Goal: Answer question/provide support: Share knowledge or assist other users

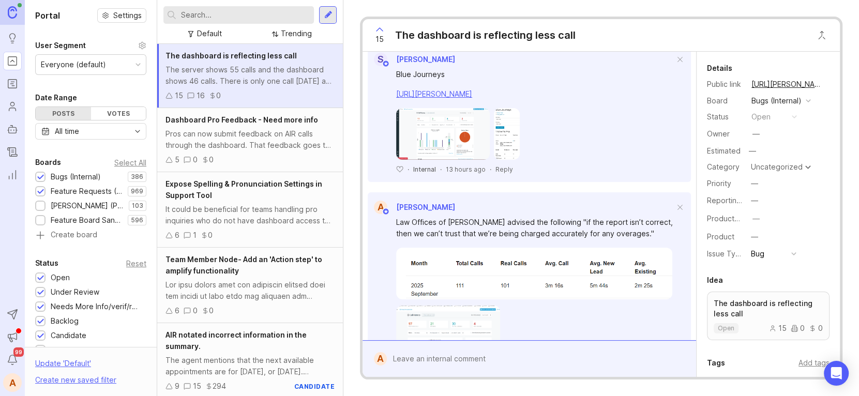
scroll to position [310, 0]
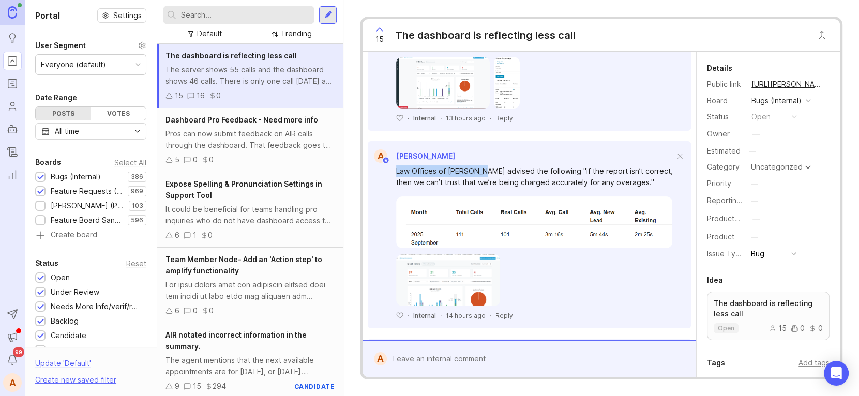
drag, startPoint x: 394, startPoint y: 171, endPoint x: 476, endPoint y: 171, distance: 81.7
click at [476, 171] on div "Law Offices of [PERSON_NAME] advised the following "if the report isn’t correct…" at bounding box center [529, 241] width 323 height 157
copy div "Law Offices of [PERSON_NAME]"
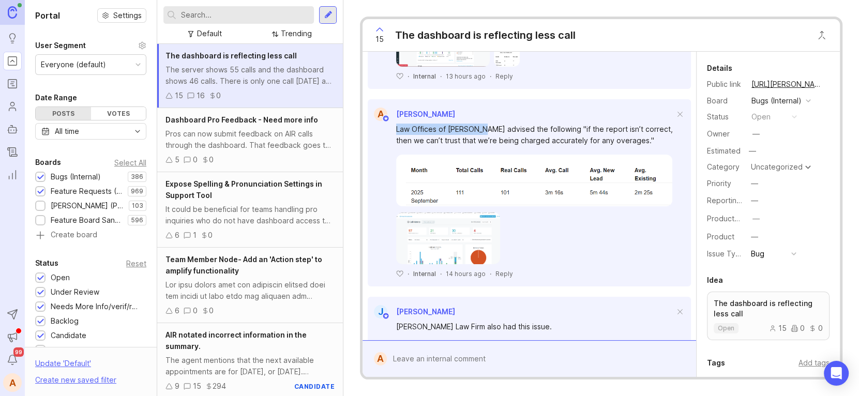
scroll to position [361, 0]
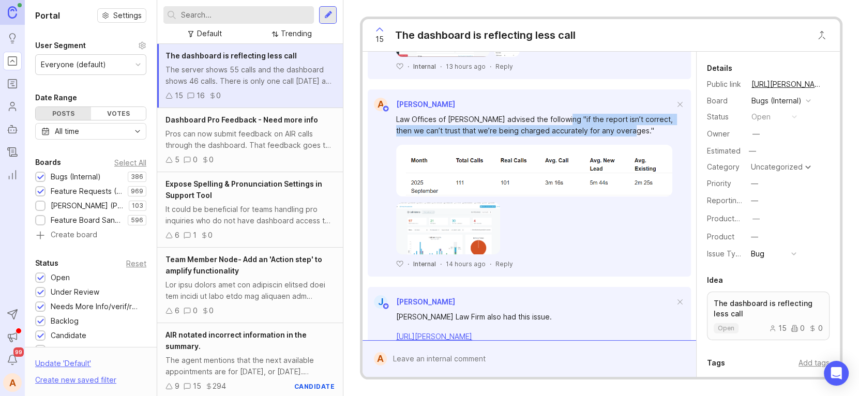
drag, startPoint x: 555, startPoint y: 118, endPoint x: 628, endPoint y: 131, distance: 73.6
click at [628, 131] on div "Law Offices of [PERSON_NAME] advised the following "if the report isn’t correct…" at bounding box center [535, 125] width 278 height 23
copy div "if the report isn’t correct, then we can’t trust that we’re being charged accur…"
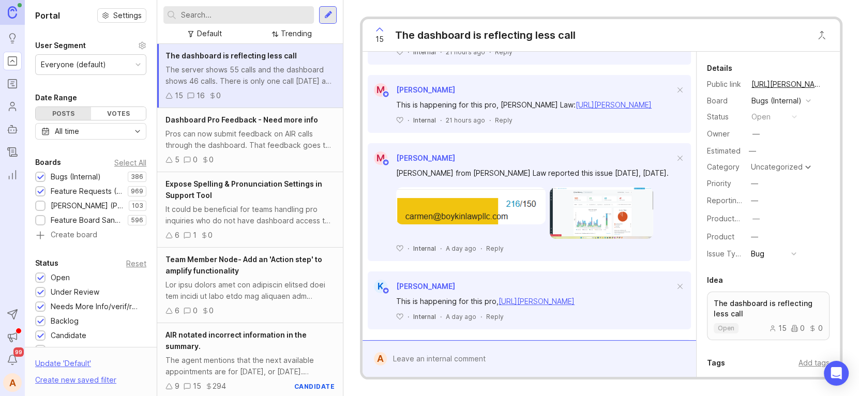
scroll to position [827, 0]
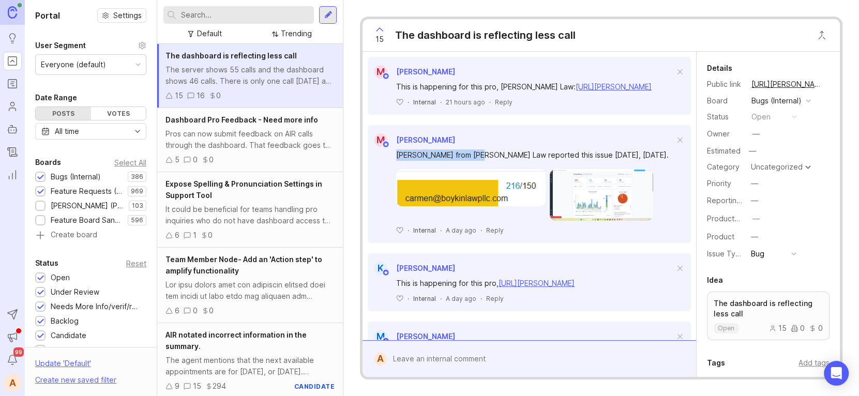
drag, startPoint x: 394, startPoint y: 165, endPoint x: 479, endPoint y: 162, distance: 85.4
click at [479, 162] on div "[PERSON_NAME] from [PERSON_NAME] Law reported this issue [DATE], [DATE]. ﻿ · In…" at bounding box center [529, 191] width 323 height 88
copy div "[PERSON_NAME] from [PERSON_NAME] Law"
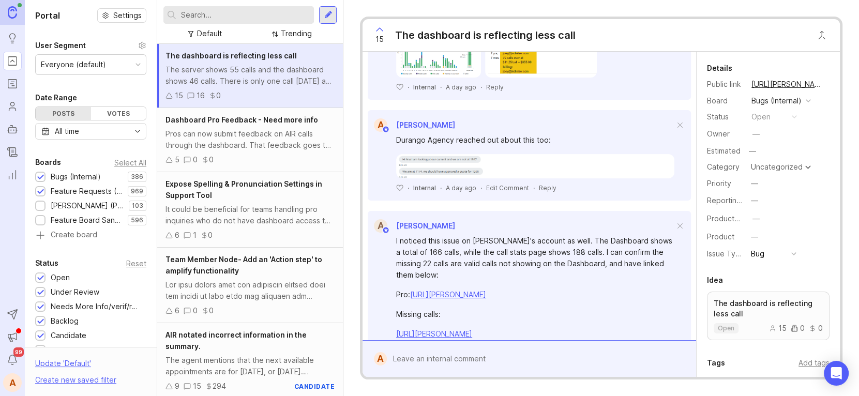
scroll to position [1292, 0]
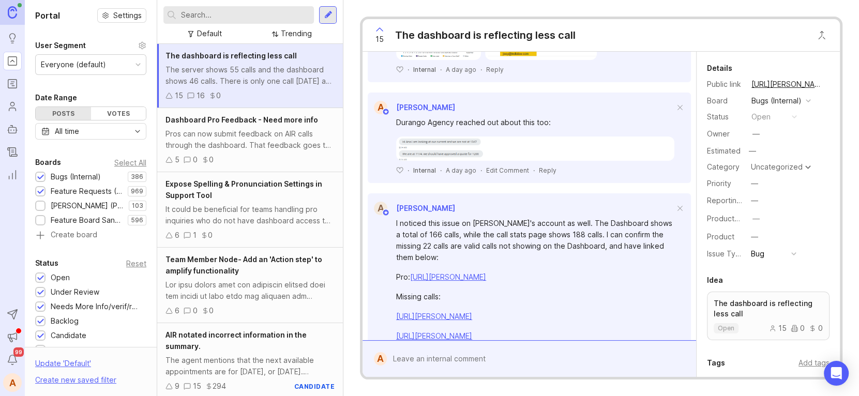
click at [441, 281] on link "[URL][PERSON_NAME]" at bounding box center [448, 276] width 76 height 9
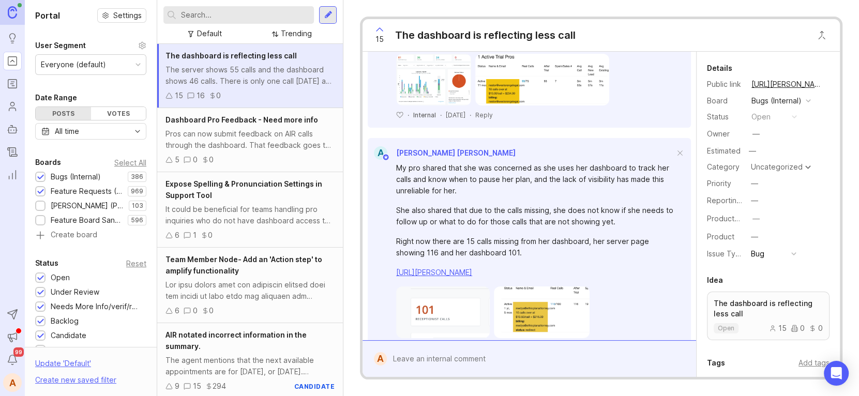
scroll to position [2429, 0]
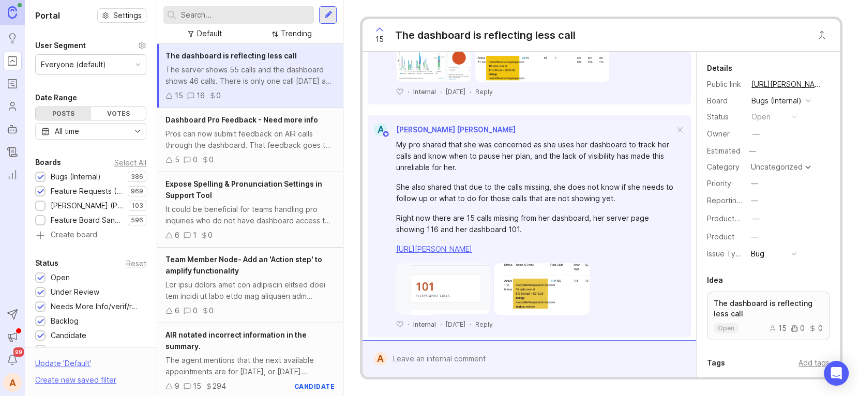
click at [459, 253] on link "[URL][PERSON_NAME]" at bounding box center [434, 249] width 76 height 9
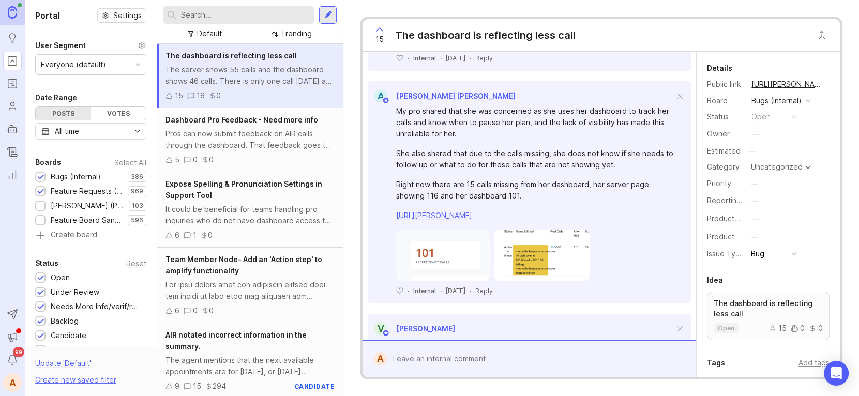
scroll to position [2482, 0]
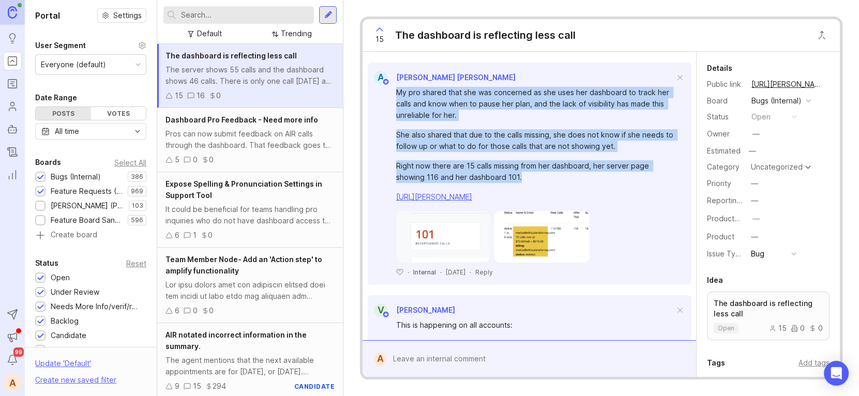
drag, startPoint x: 391, startPoint y: 102, endPoint x: 535, endPoint y: 184, distance: 164.6
click at [535, 184] on div "My pro shared that she was concerned as she uses her dashboard to track her cal…" at bounding box center [529, 180] width 323 height 192
copy div "My pro shared that she was concerned as she uses her dashboard to track her cal…"
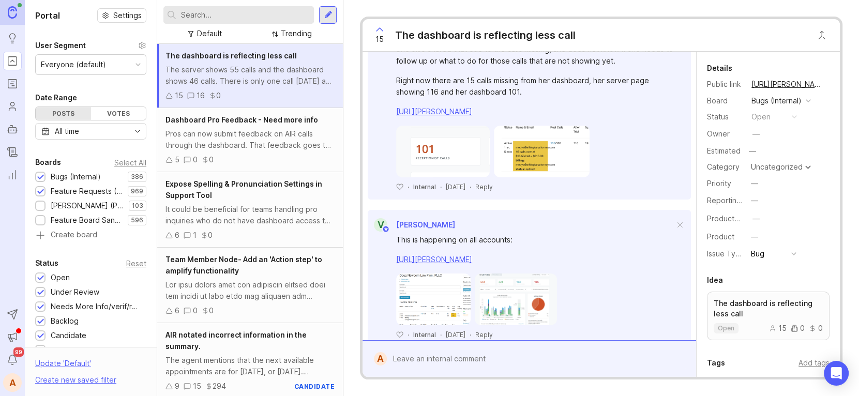
scroll to position [2585, 0]
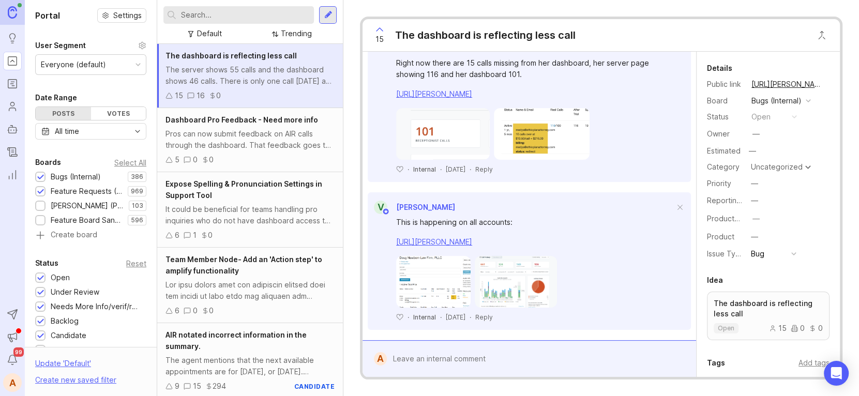
click at [437, 246] on link "[URL][PERSON_NAME]" at bounding box center [434, 241] width 76 height 9
drag, startPoint x: 523, startPoint y: 232, endPoint x: 392, endPoint y: 233, distance: 131.3
click at [392, 233] on div "This is happening on all accounts: [URL][PERSON_NAME] ﻿ · Internal · [DATE] · R…" at bounding box center [529, 268] width 323 height 108
click at [593, 224] on div "This is happening on all accounts: [URL][PERSON_NAME] ﻿ · Internal · [DATE] · R…" at bounding box center [529, 268] width 323 height 108
drag, startPoint x: 536, startPoint y: 232, endPoint x: 395, endPoint y: 229, distance: 141.2
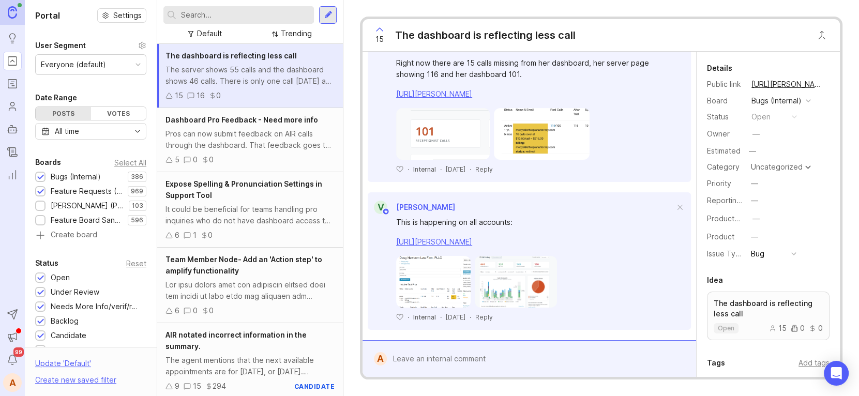
click at [396, 228] on div "This is happening on all accounts:" at bounding box center [535, 222] width 278 height 11
copy div "This is happening on all accounts:"
click at [568, 242] on div "This is happening on all accounts: [URL][PERSON_NAME]" at bounding box center [535, 232] width 278 height 31
drag, startPoint x: 568, startPoint y: 251, endPoint x: 395, endPoint y: 230, distance: 174.4
click at [396, 230] on div "This is happening on all accounts: [URL][PERSON_NAME]" at bounding box center [535, 232] width 278 height 31
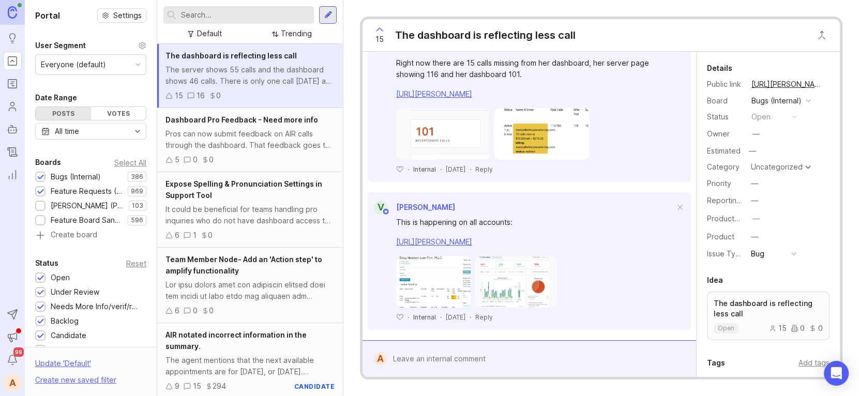
copy div "This is happening on all accounts: [URL][PERSON_NAME]"
